Goal: Navigation & Orientation: Find specific page/section

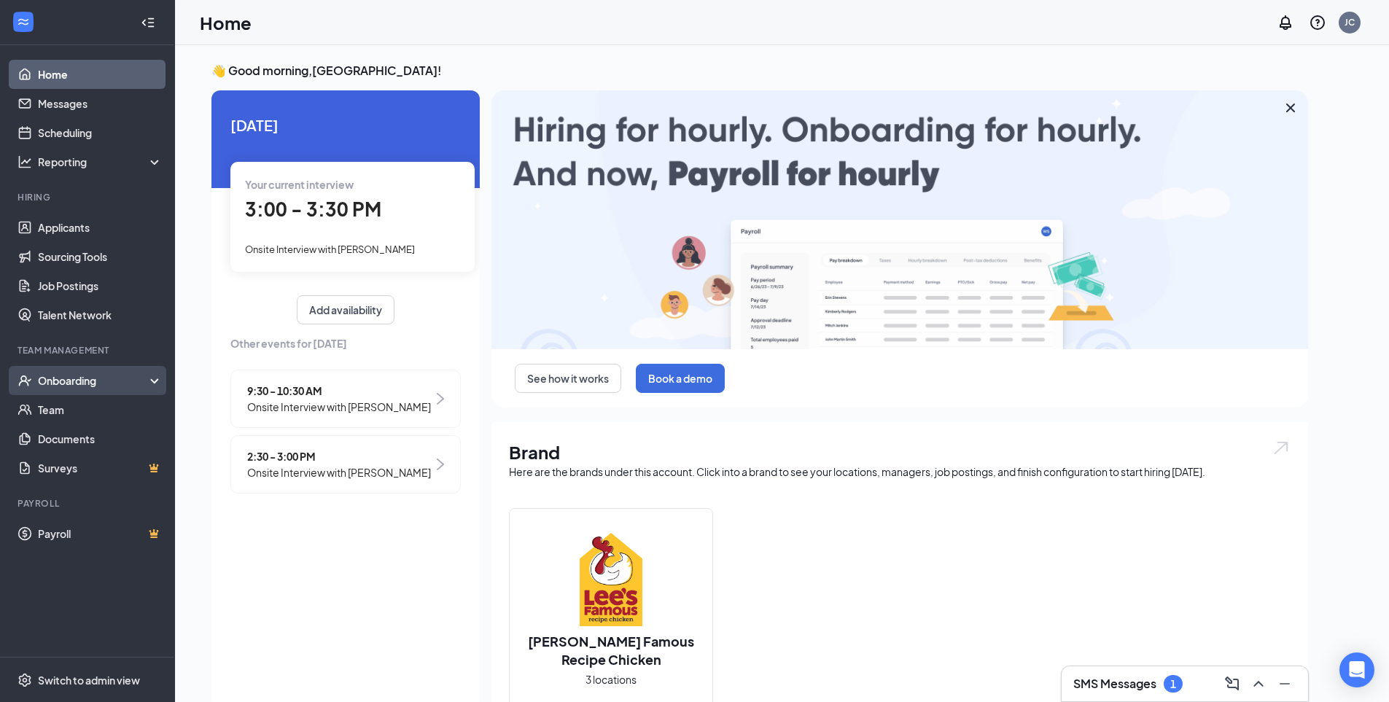
click at [76, 375] on div "Onboarding" at bounding box center [94, 380] width 112 height 15
click at [106, 384] on div "Onboarding" at bounding box center [94, 380] width 112 height 15
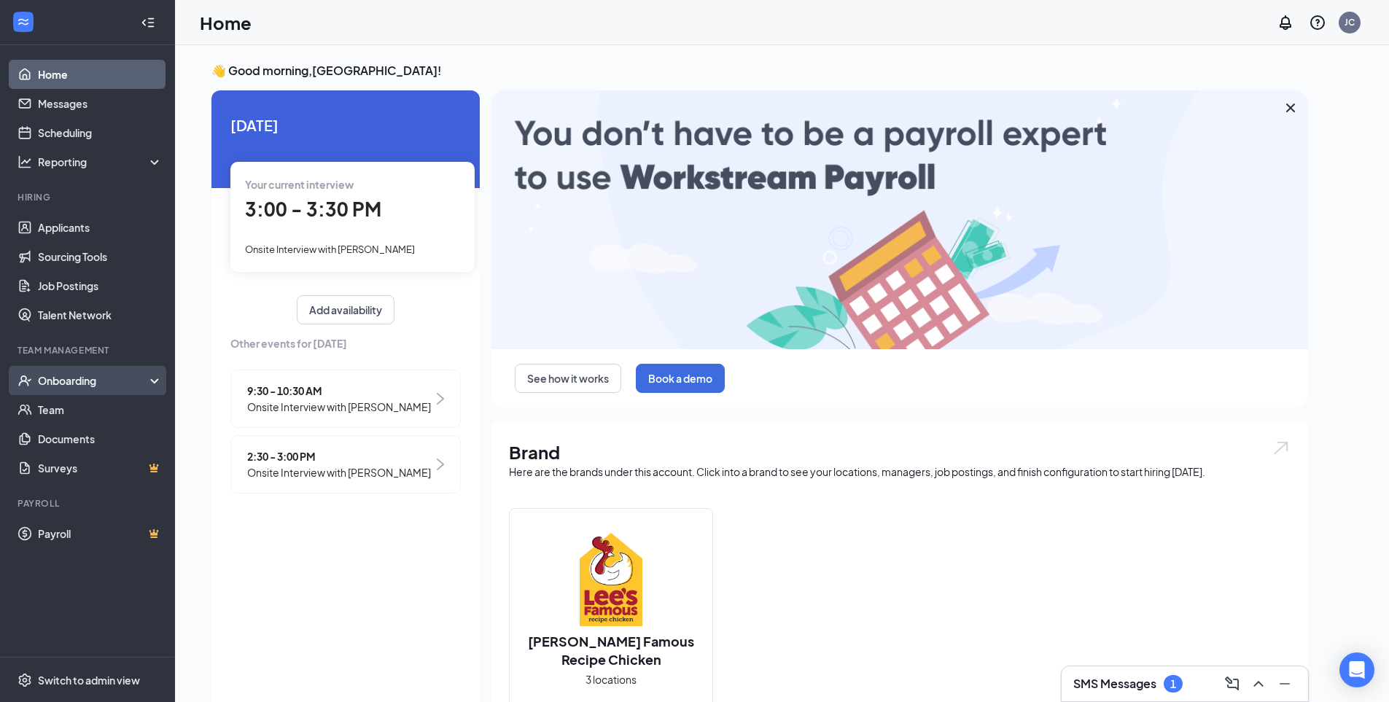
click at [106, 384] on div "Onboarding" at bounding box center [94, 380] width 112 height 15
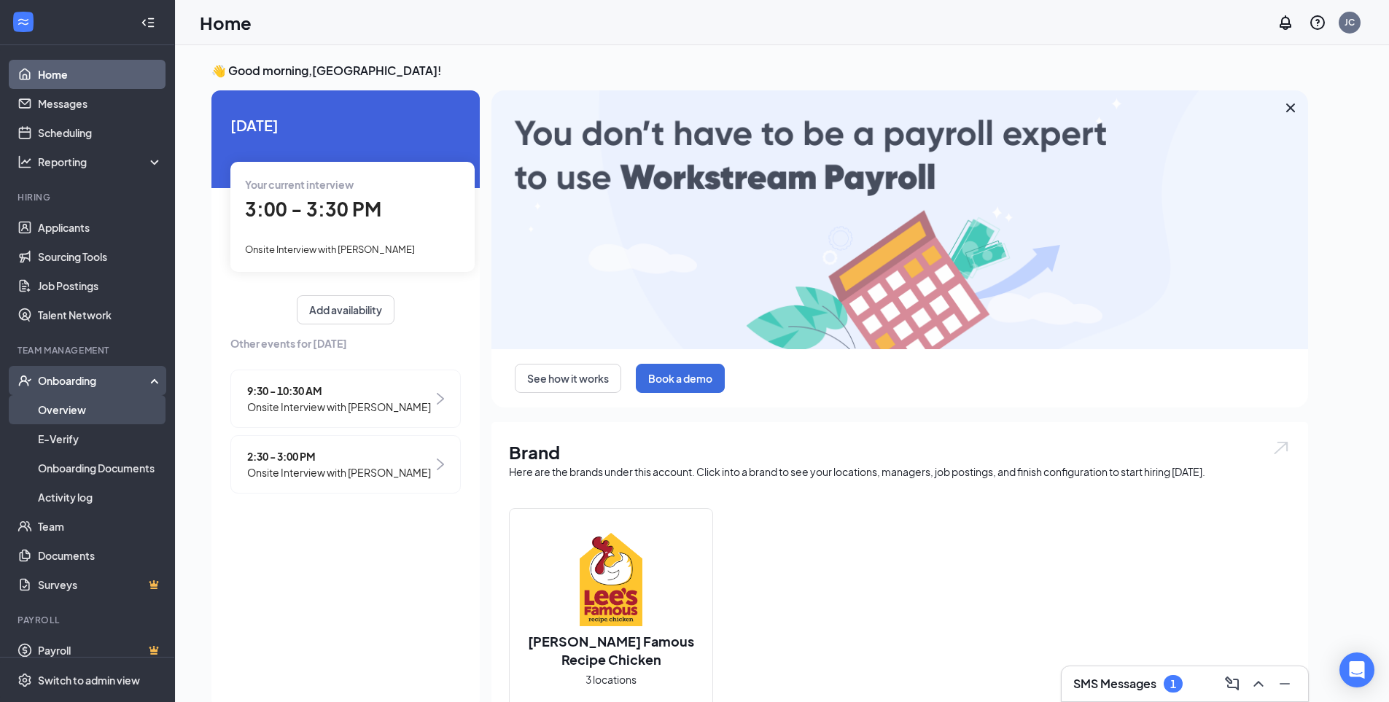
click at [92, 405] on link "Overview" at bounding box center [100, 409] width 125 height 29
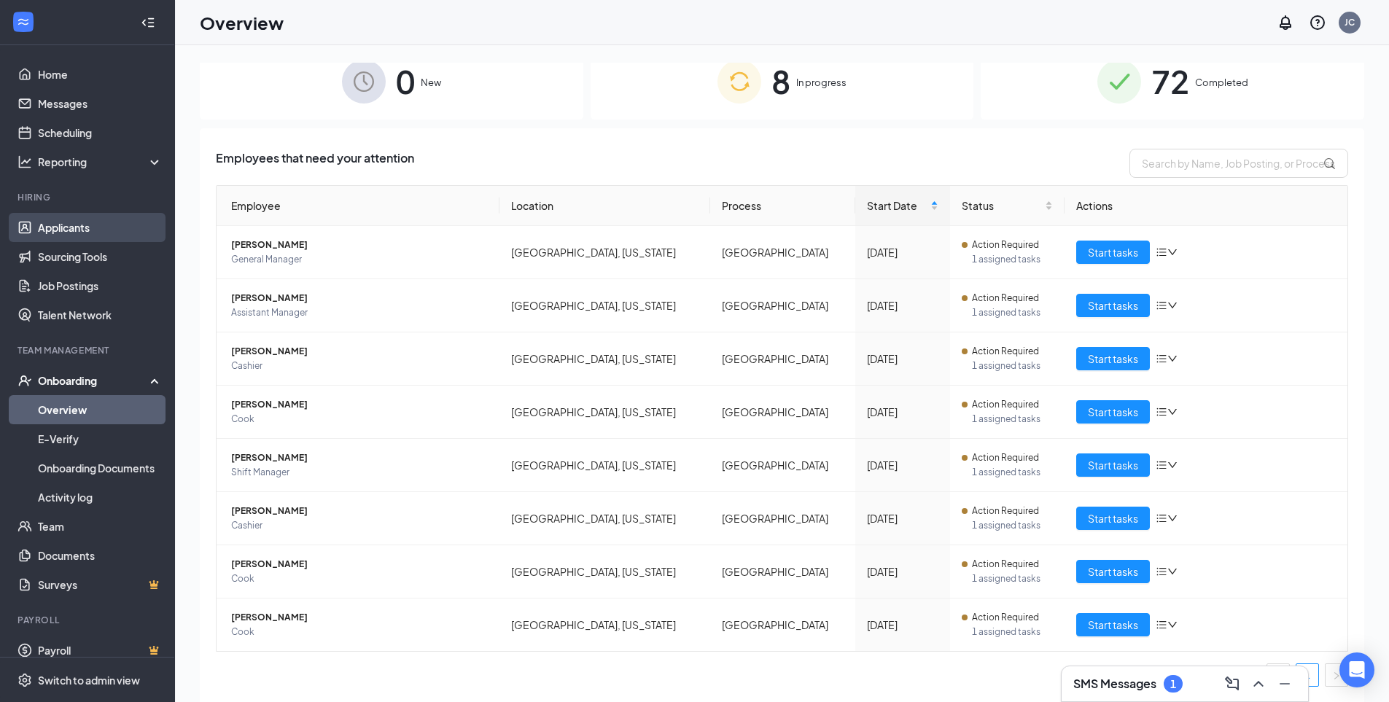
click at [82, 231] on link "Applicants" at bounding box center [100, 227] width 125 height 29
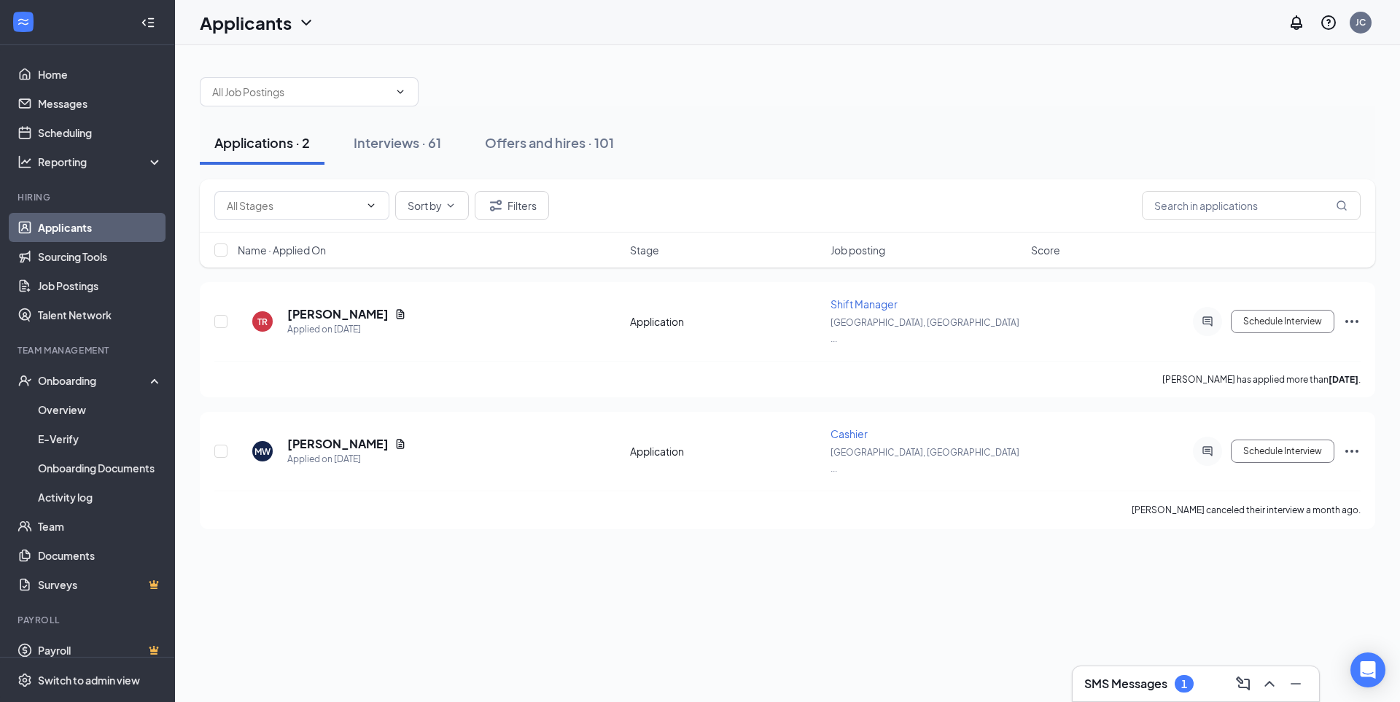
click at [55, 233] on link "Applicants" at bounding box center [100, 227] width 125 height 29
click at [403, 128] on button "Interviews · 61" at bounding box center [397, 143] width 117 height 44
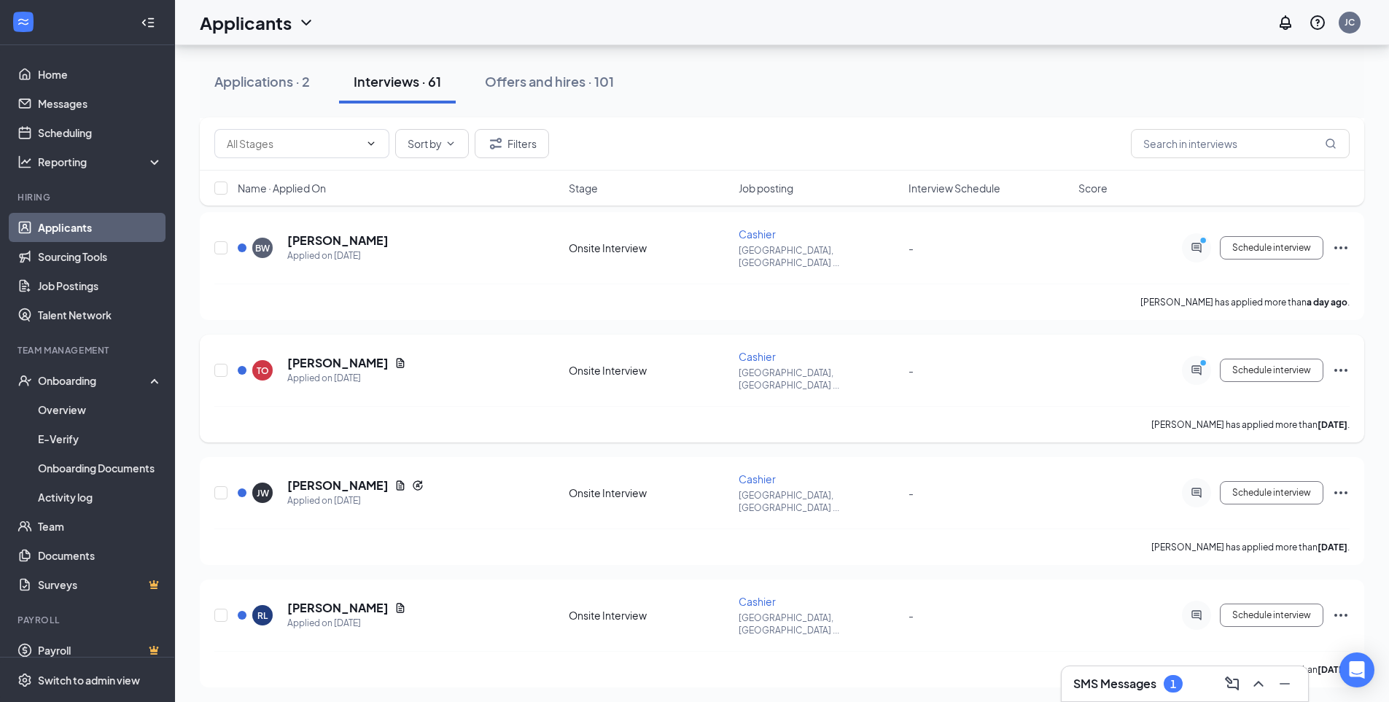
scroll to position [219, 0]
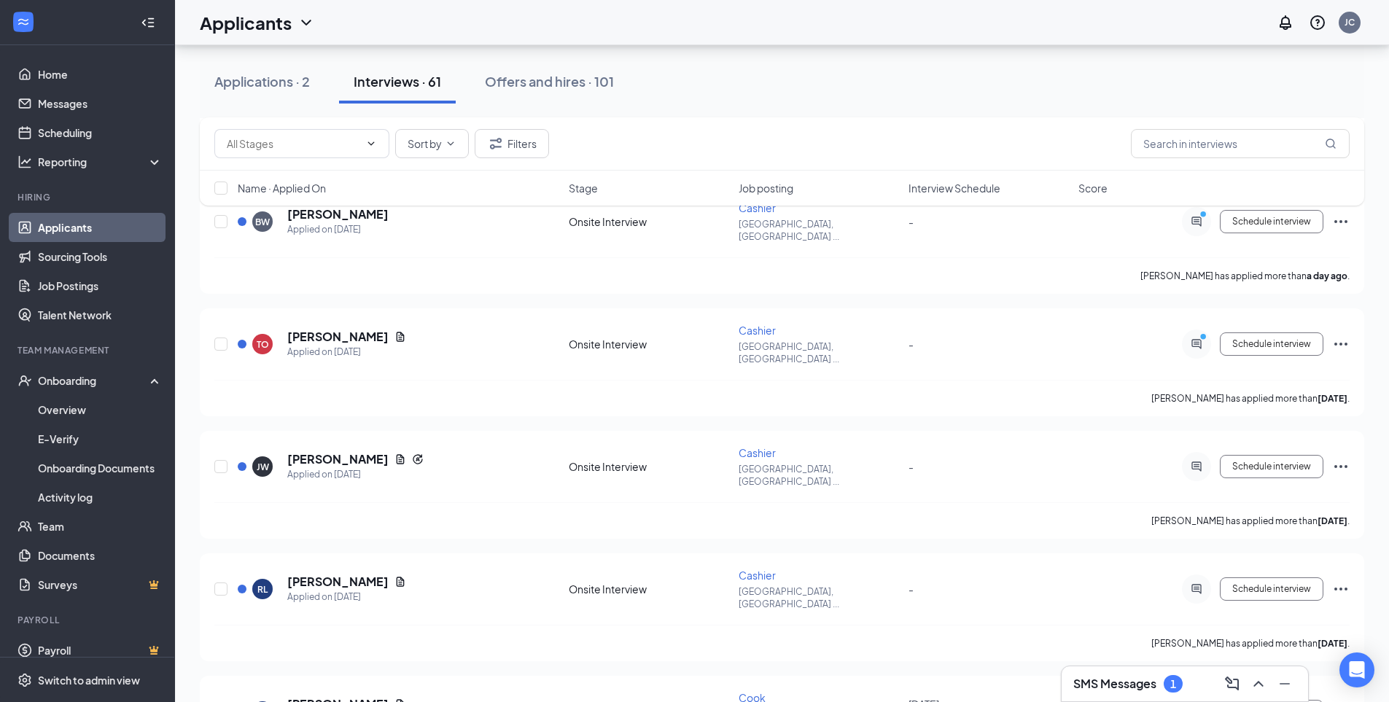
click at [1169, 677] on div "1" at bounding box center [1173, 683] width 19 height 17
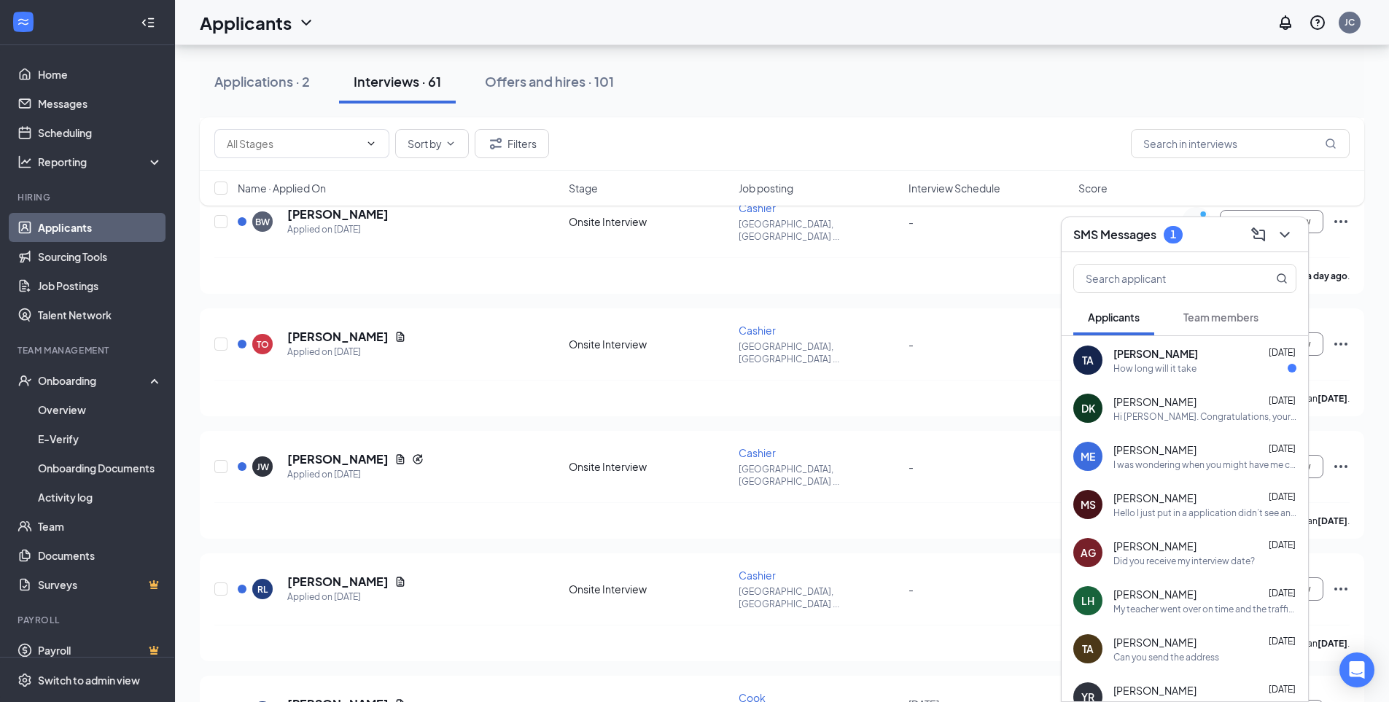
click at [1192, 370] on div "How long will it take" at bounding box center [1154, 368] width 83 height 12
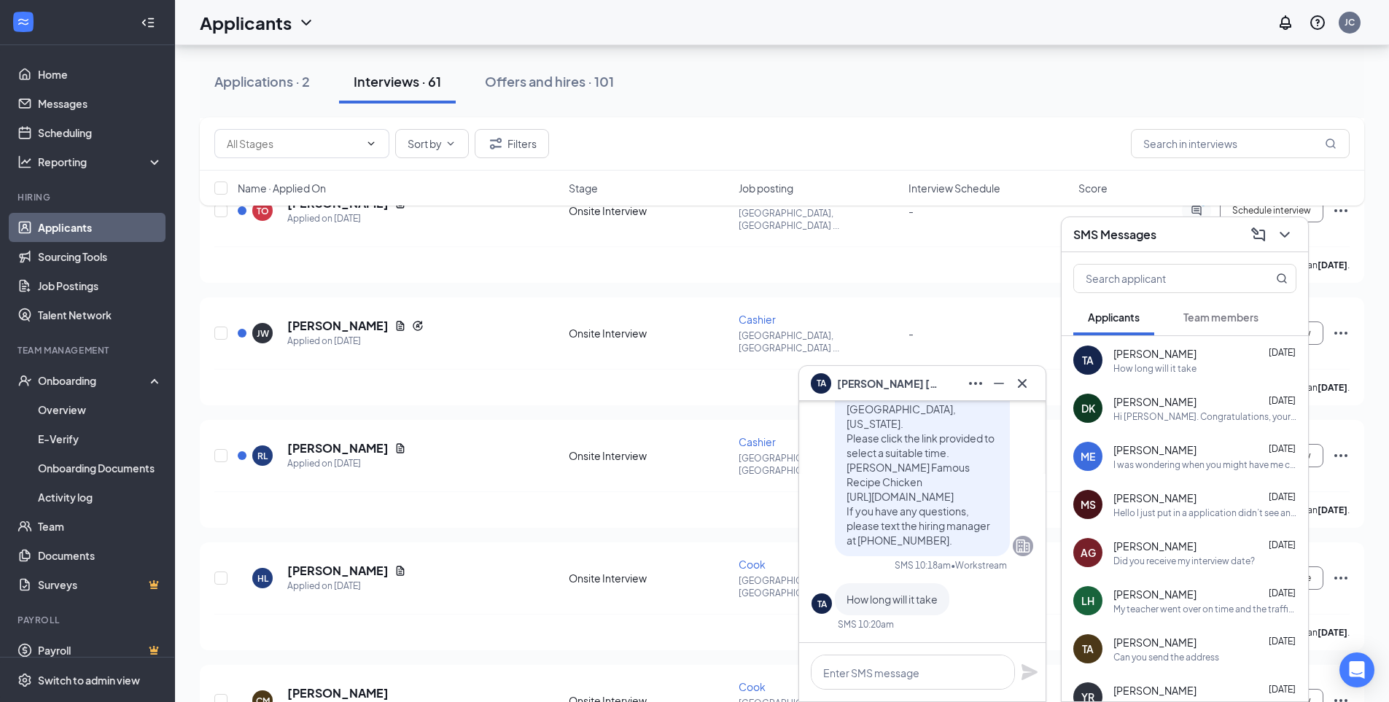
scroll to position [365, 0]
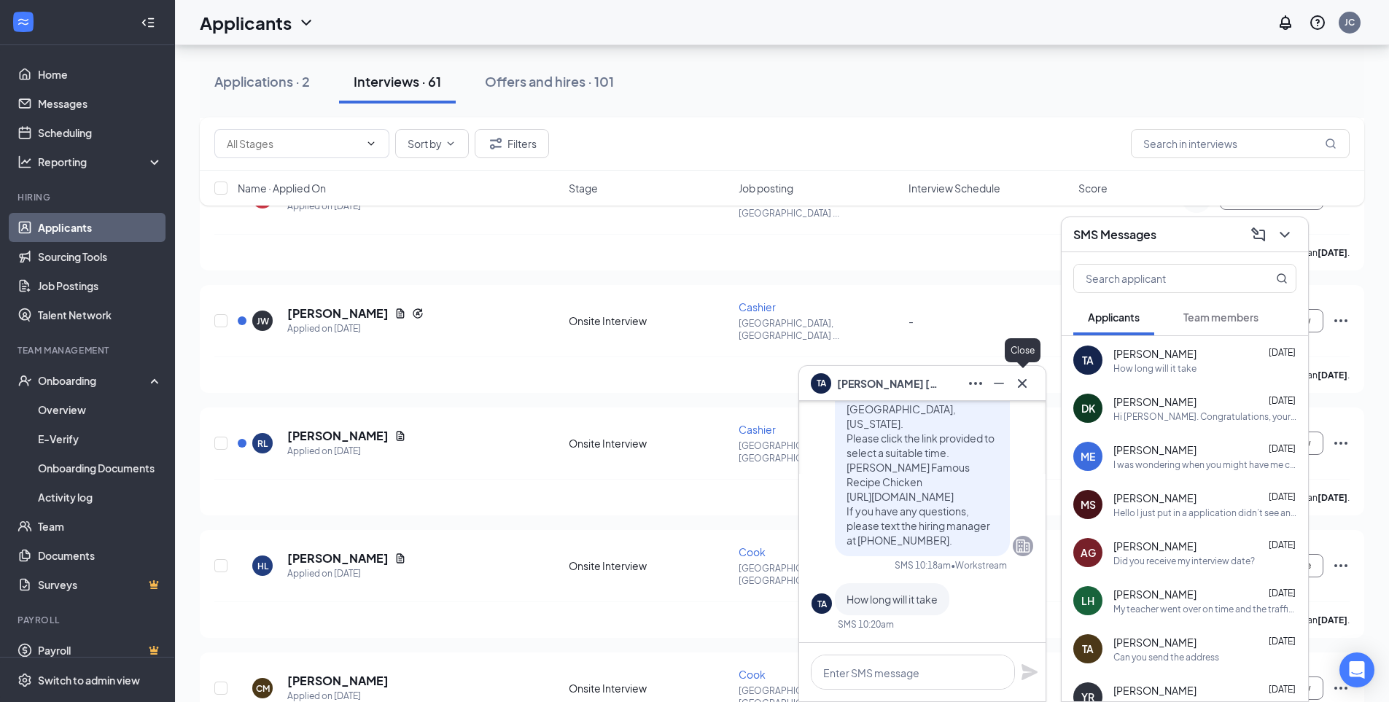
click at [1029, 385] on icon "Cross" at bounding box center [1021, 383] width 17 height 17
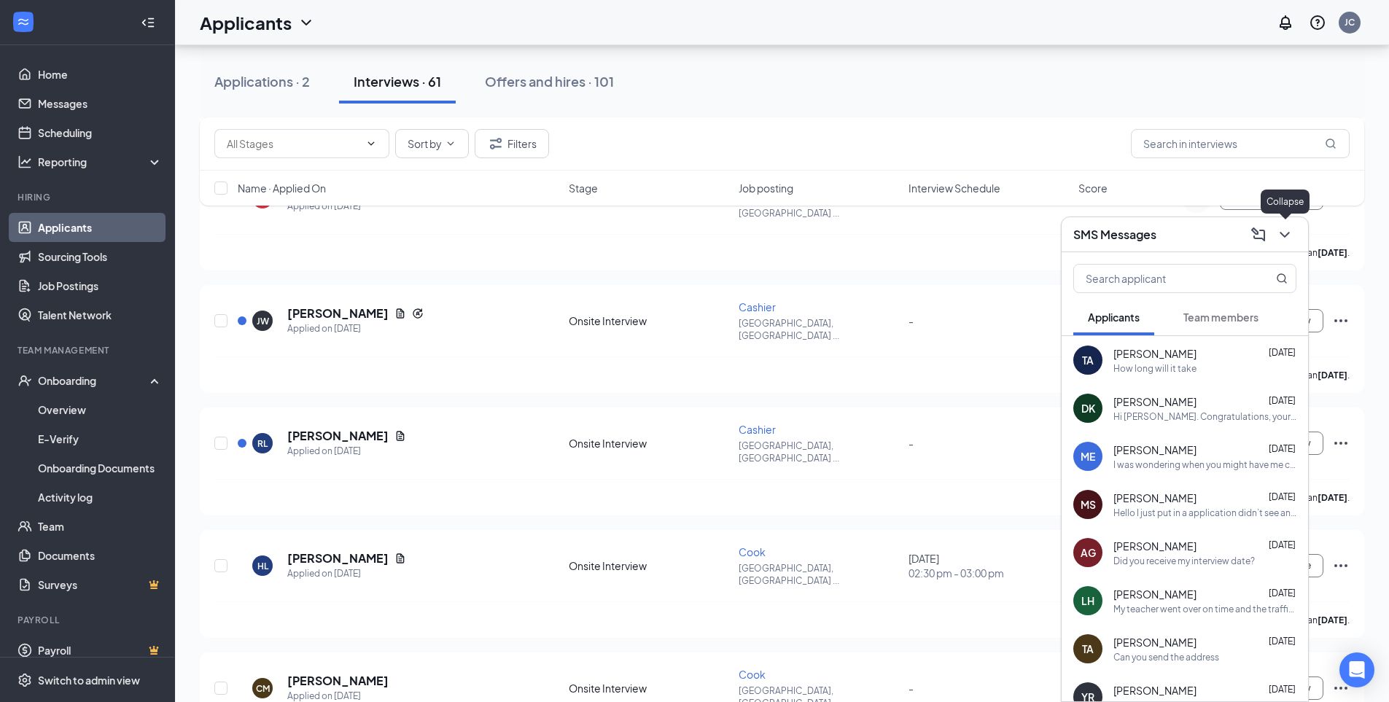
click at [1283, 233] on icon "ChevronDown" at bounding box center [1284, 234] width 17 height 17
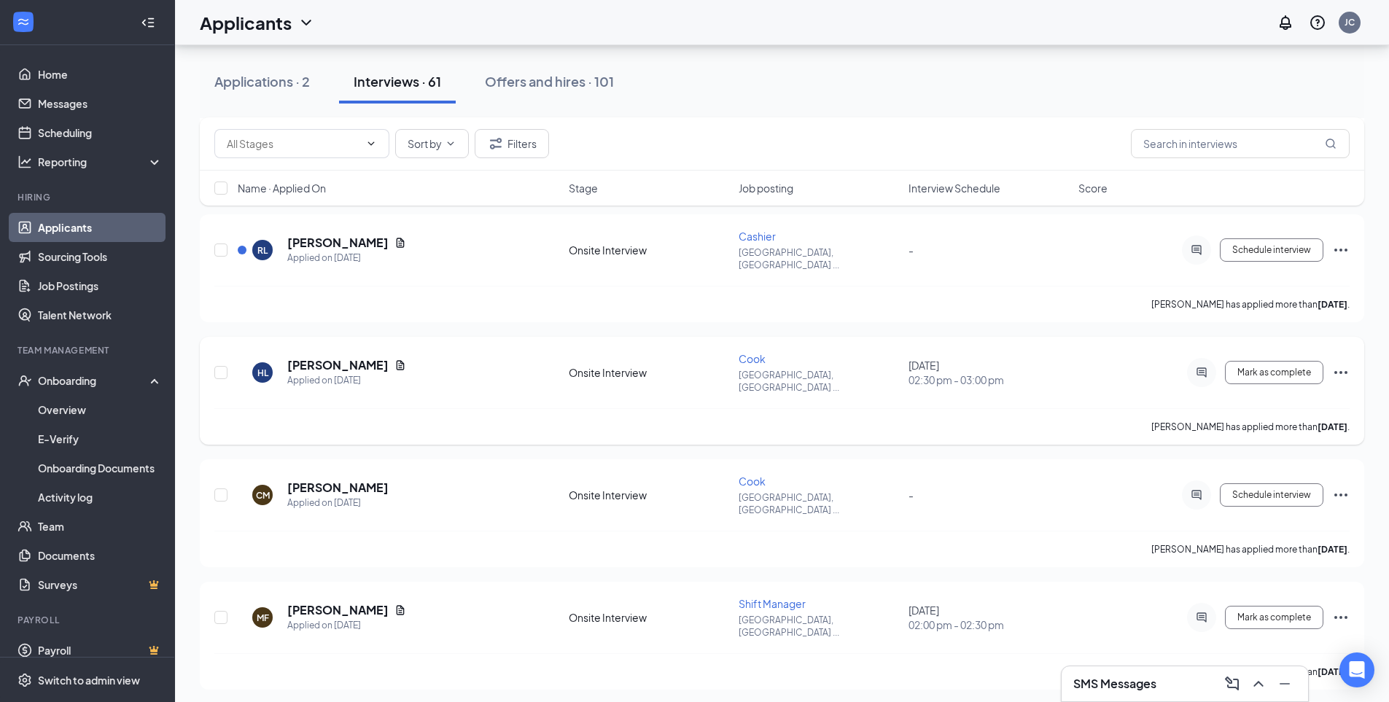
scroll to position [583, 0]
